Goal: Find specific page/section: Find specific page/section

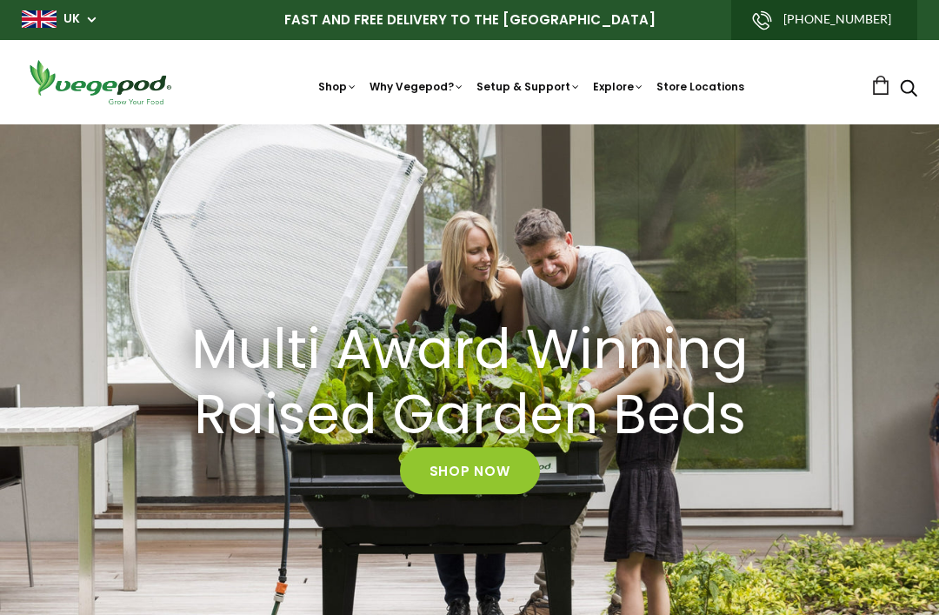
click at [484, 460] on link "Shop Now" at bounding box center [470, 471] width 140 height 47
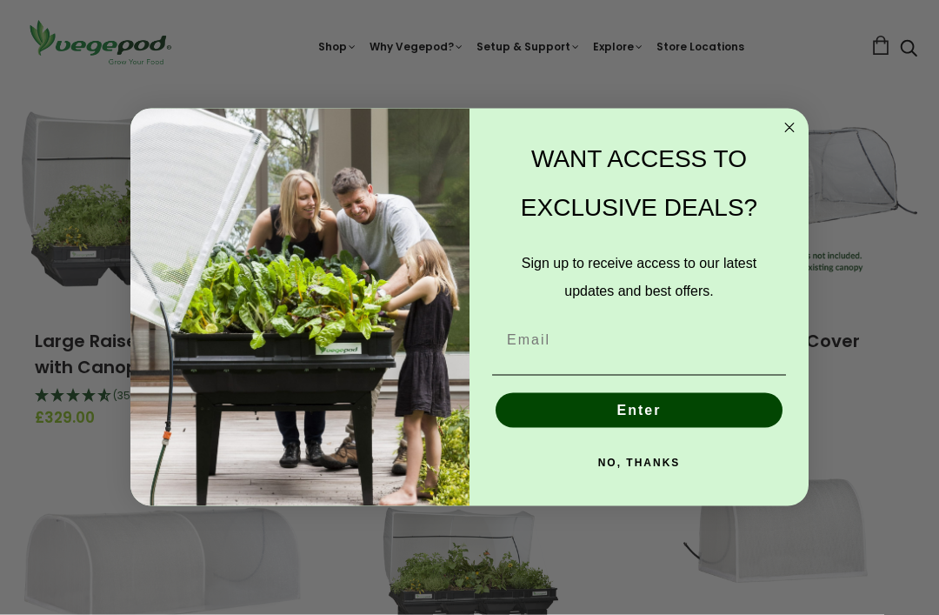
scroll to position [237, 0]
click at [793, 138] on circle "Close dialog" at bounding box center [790, 128] width 20 height 20
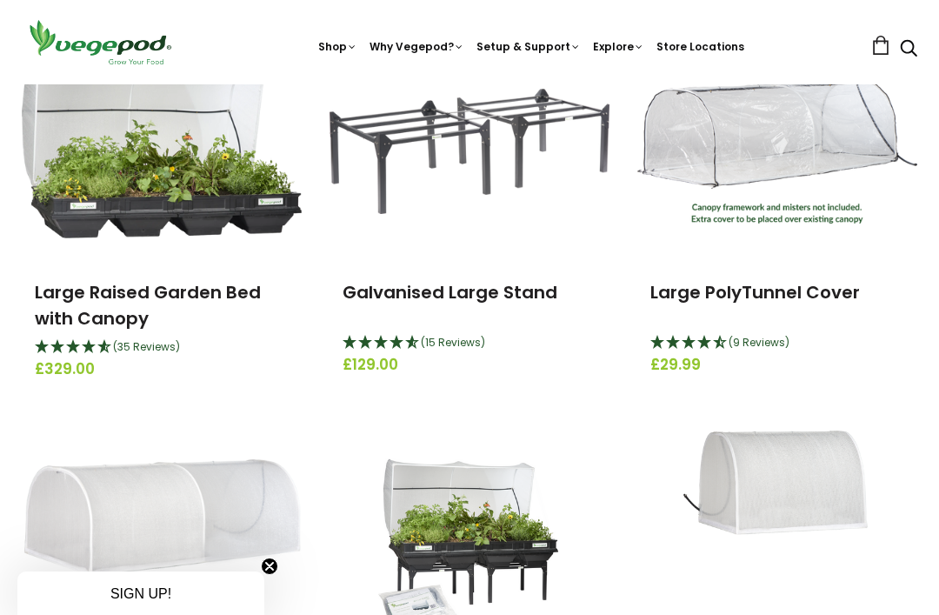
scroll to position [281, 0]
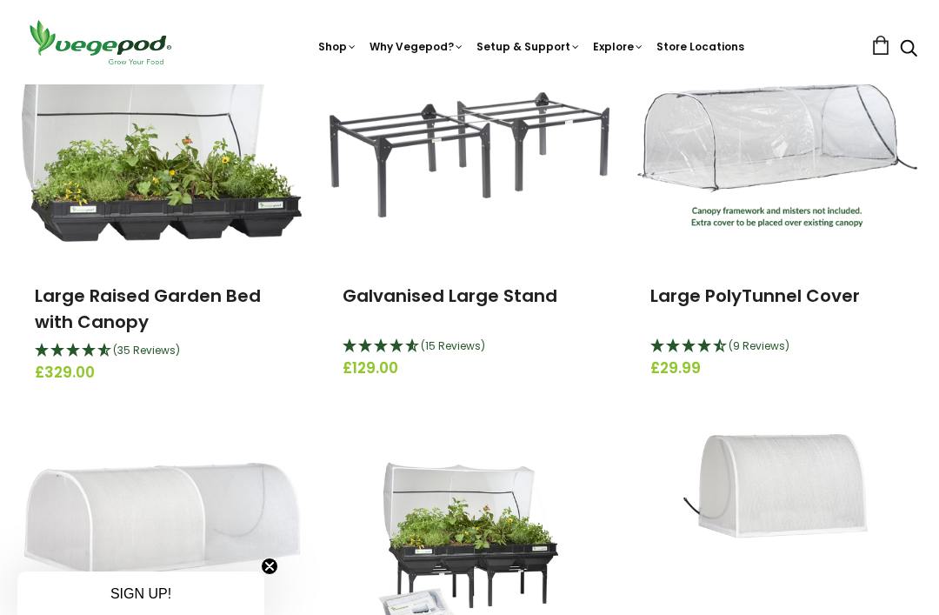
click at [768, 572] on img at bounding box center [778, 542] width 188 height 217
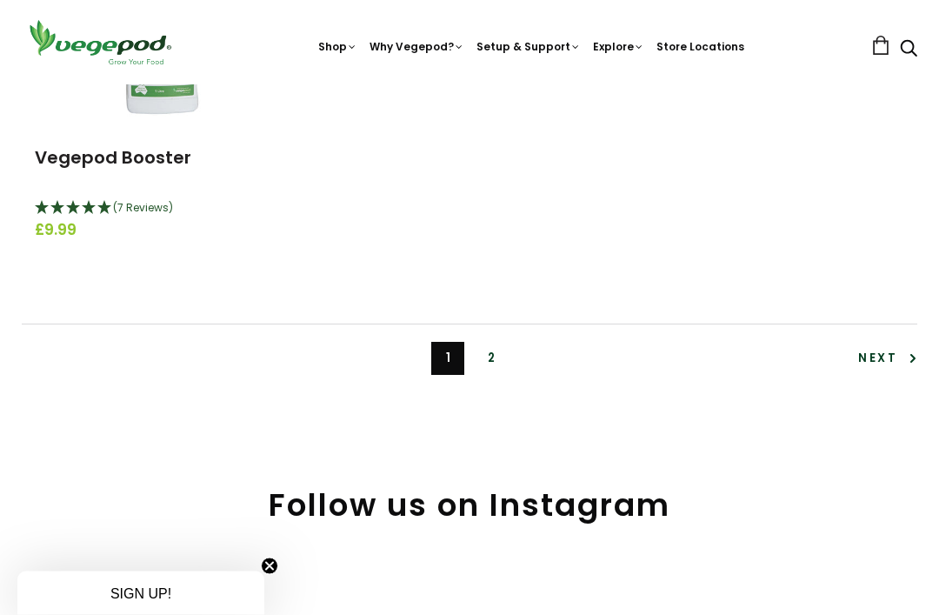
scroll to position [4106, 0]
click at [504, 344] on link "2" at bounding box center [491, 358] width 33 height 33
click at [491, 350] on link "2" at bounding box center [491, 358] width 33 height 33
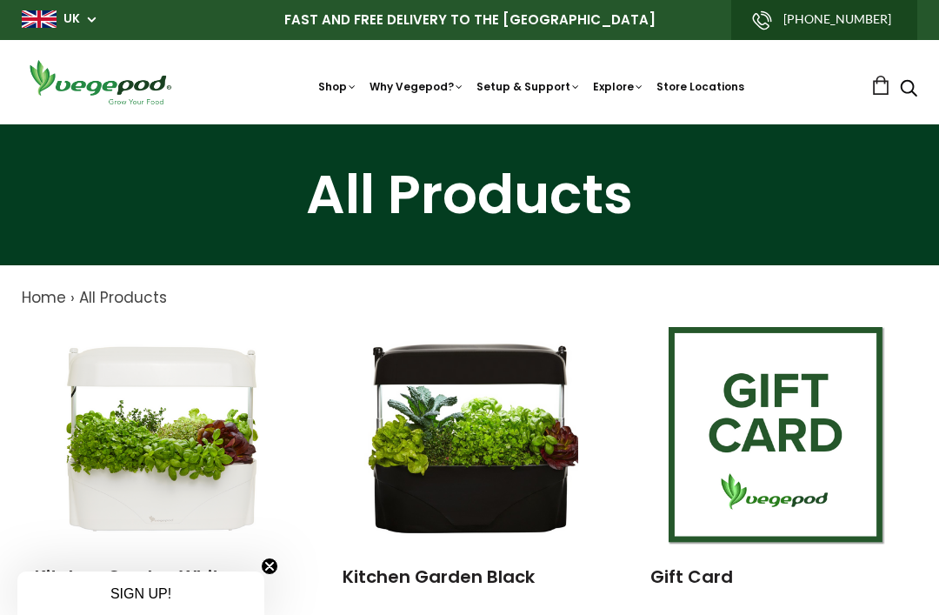
click at [611, 243] on link "Why a Vegepod is a Contained Garden" at bounding box center [569, 249] width 410 height 44
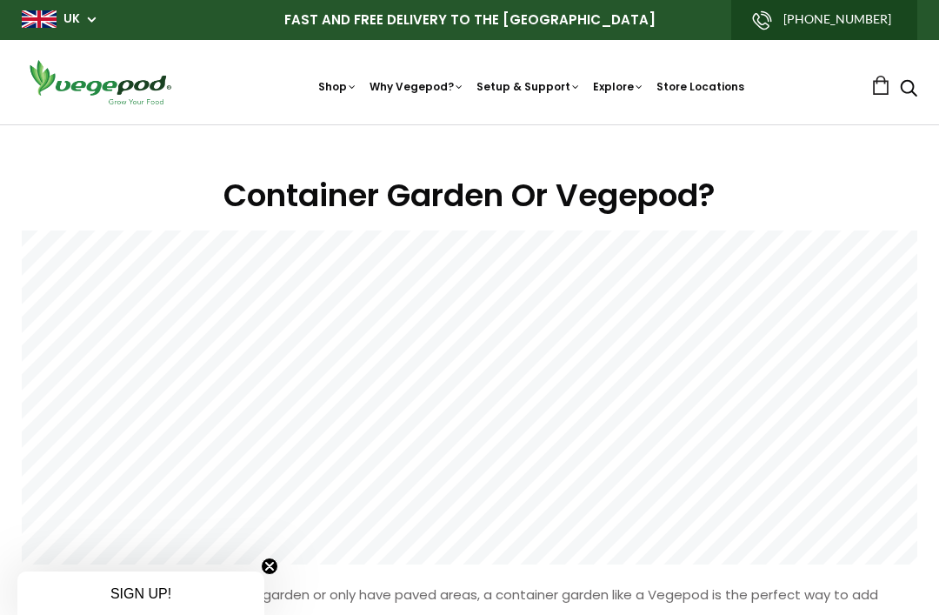
click at [470, 124] on link "Accessories & Other Products" at bounding box center [470, 124] width 0 height 0
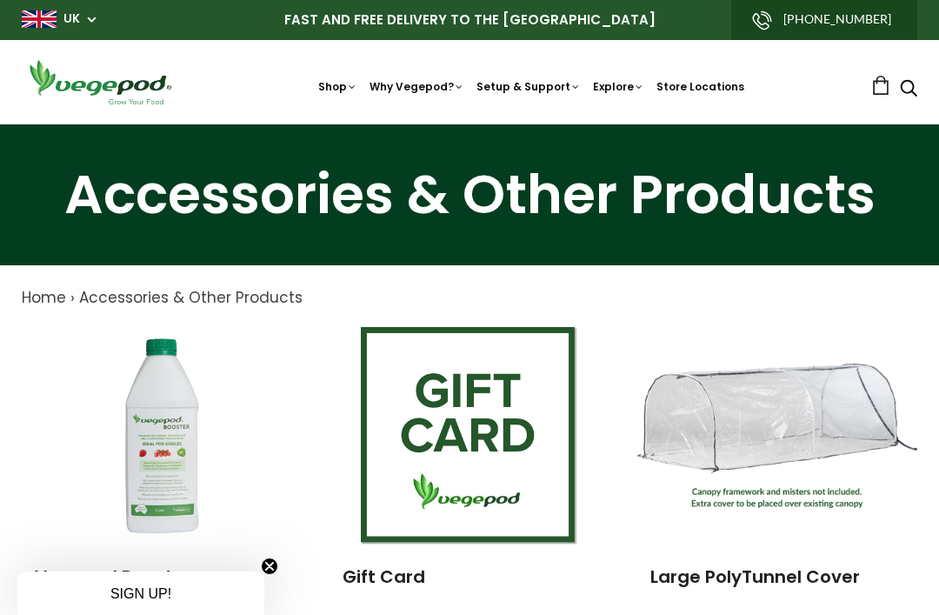
click at [708, 70] on nav "Shop Vegepod Bundles Vegepods Stands & Trolleys Kitchen Garden Accessories & Ot…" at bounding box center [531, 83] width 680 height 26
click at [704, 80] on link "Store Locations" at bounding box center [701, 86] width 88 height 15
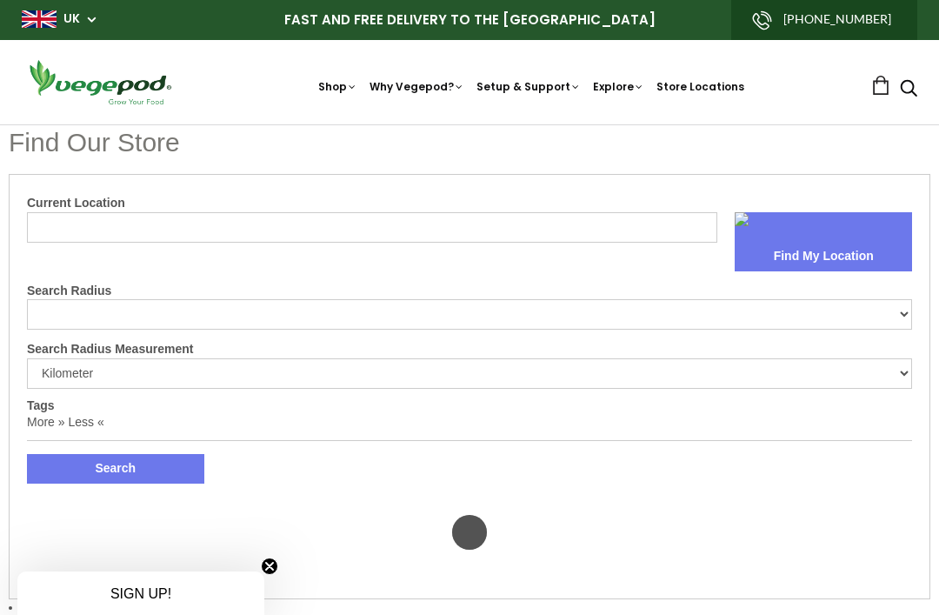
select select "m"
